Goal: Transaction & Acquisition: Subscribe to service/newsletter

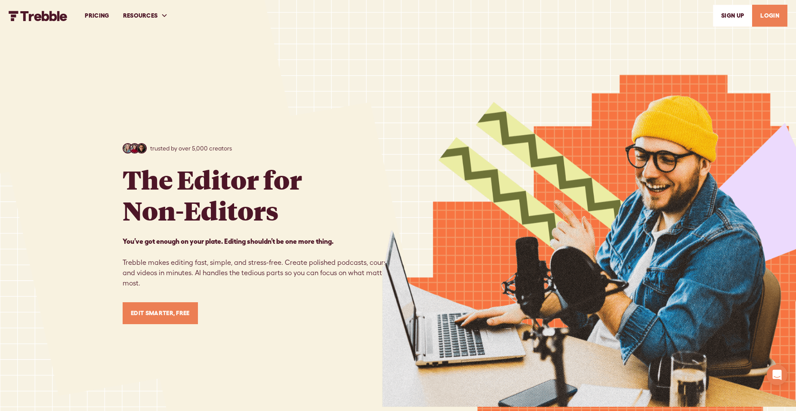
click at [171, 305] on link "Edit Smarter, Free" at bounding box center [160, 314] width 75 height 22
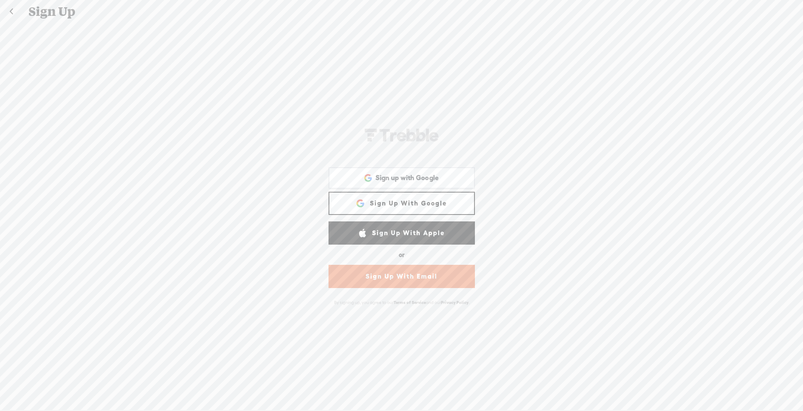
click at [427, 274] on link "Sign Up With Email" at bounding box center [401, 276] width 146 height 23
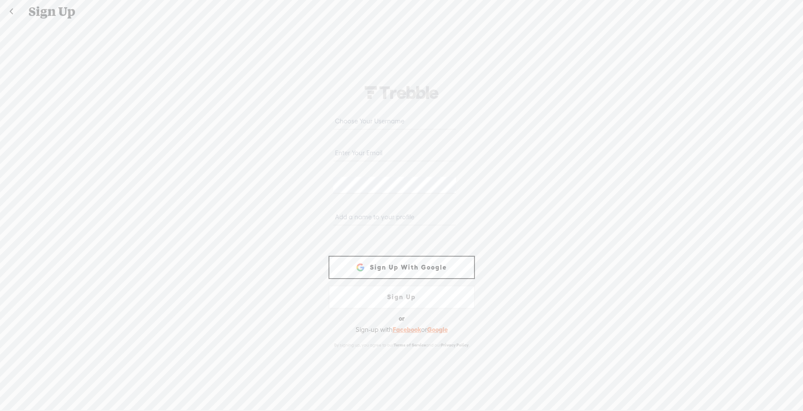
click at [379, 159] on input "email" at bounding box center [394, 153] width 123 height 17
type input "jjschulz010@gmail.com"
click at [383, 210] on input "text" at bounding box center [394, 217] width 123 height 17
type input "jay"
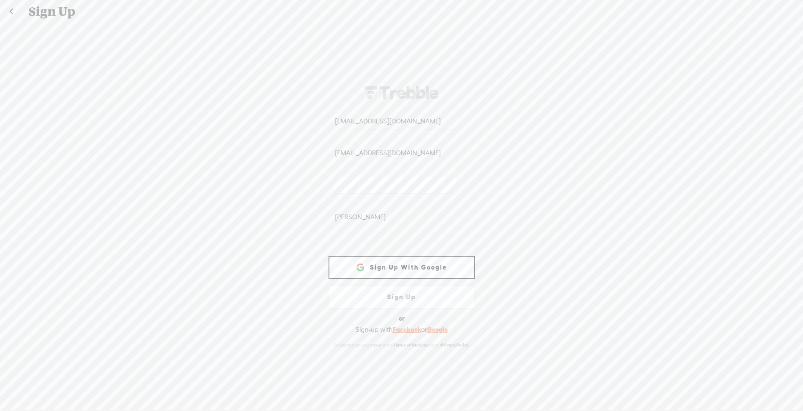
click at [404, 303] on link "Sign Up" at bounding box center [401, 297] width 146 height 23
click at [404, 302] on link "Sign Up" at bounding box center [401, 297] width 146 height 23
click at [404, 300] on link "Sign Up" at bounding box center [401, 297] width 146 height 23
click at [394, 267] on link "Sign Up With Google" at bounding box center [401, 267] width 146 height 23
click at [394, 268] on link "Sign Up With Google" at bounding box center [401, 267] width 146 height 23
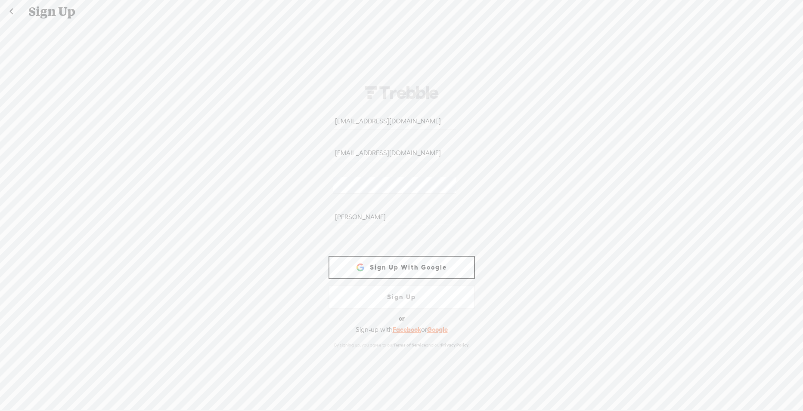
click at [380, 266] on link "Sign Up With Google" at bounding box center [401, 267] width 146 height 23
click at [383, 290] on link "Sign Up" at bounding box center [401, 297] width 146 height 23
click at [383, 300] on link "Sign Up" at bounding box center [401, 297] width 146 height 23
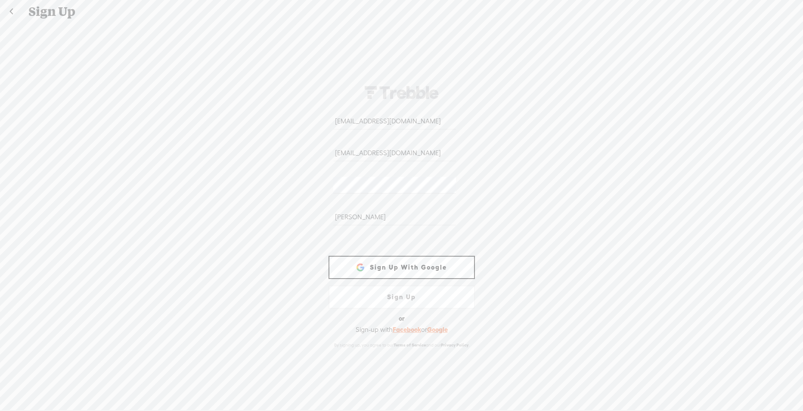
click at [383, 300] on link "Sign Up" at bounding box center [401, 297] width 146 height 23
drag, startPoint x: 383, startPoint y: 300, endPoint x: 472, endPoint y: 234, distance: 110.3
click at [397, 291] on link "Sign Up" at bounding box center [401, 297] width 146 height 23
